Goal: Task Accomplishment & Management: Manage account settings

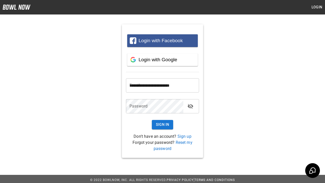
type input "**********"
click at [162, 124] on button "Sign In" at bounding box center [163, 124] width 22 height 9
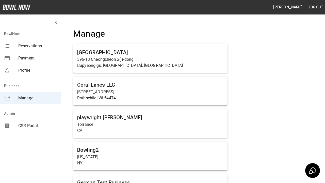
click at [30, 98] on span "Manage" at bounding box center [37, 98] width 39 height 6
